Goal: Task Accomplishment & Management: Manage account settings

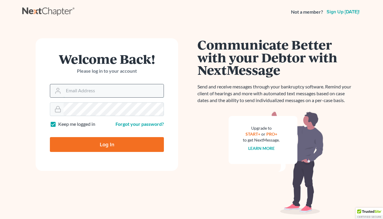
click at [92, 93] on input "Email Address" at bounding box center [114, 90] width 100 height 13
type input "[EMAIL_ADDRESS][DOMAIN_NAME]"
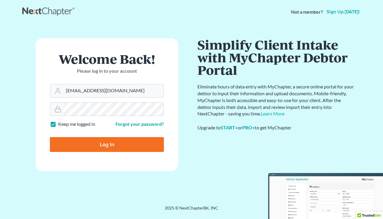
click at [115, 145] on input "Log In" at bounding box center [107, 144] width 114 height 15
type input "Thinking..."
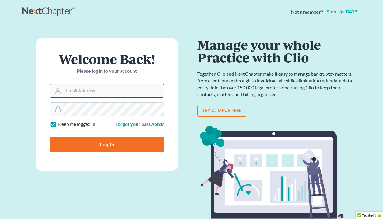
click at [104, 89] on input "Email Address" at bounding box center [114, 90] width 100 height 13
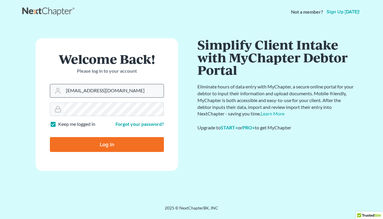
type input "[EMAIL_ADDRESS][DOMAIN_NAME]"
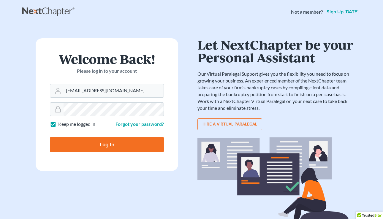
click at [84, 141] on input "Log In" at bounding box center [107, 144] width 114 height 15
type input "Thinking..."
